Goal: Check status

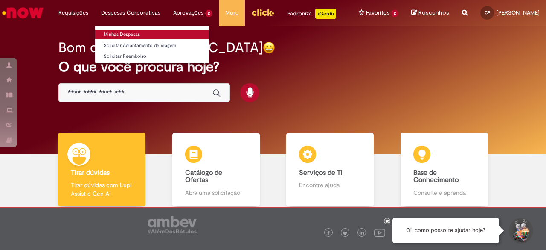
click at [116, 38] on link "Minhas Despesas" at bounding box center [152, 34] width 114 height 9
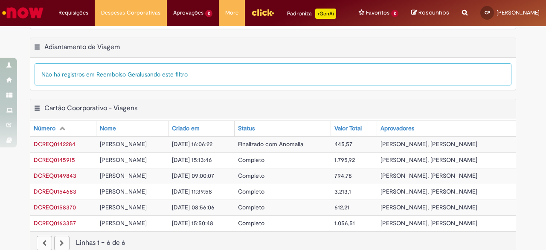
scroll to position [288, 0]
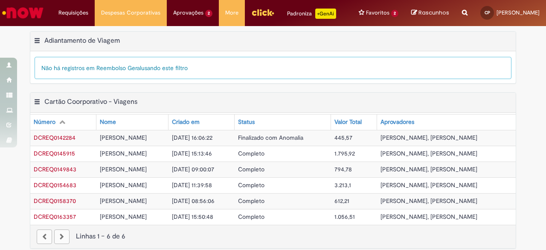
click at [59, 229] on div "paginação" at bounding box center [61, 236] width 15 height 15
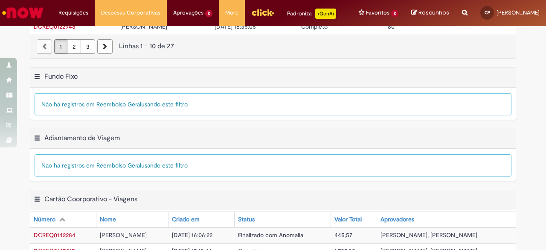
scroll to position [0, 0]
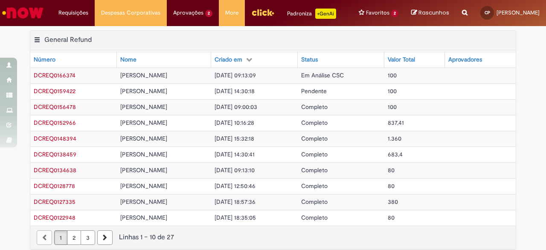
click at [71, 76] on span "DCREQ0166374" at bounding box center [55, 75] width 42 height 8
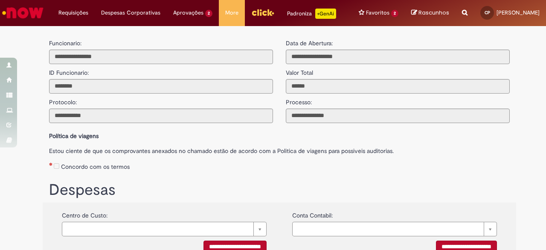
type input "**********"
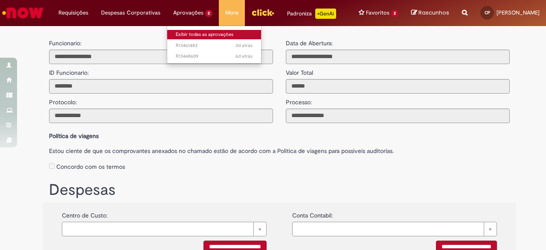
click at [190, 37] on link "Exibir todas as aprovações" at bounding box center [214, 34] width 94 height 9
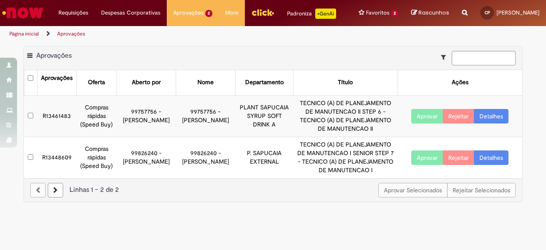
click at [412, 69] on div "Exportar como PDF Exportar como Excel Exportar como CSV Aprovações" at bounding box center [273, 58] width 498 height 23
